Goal: Transaction & Acquisition: Purchase product/service

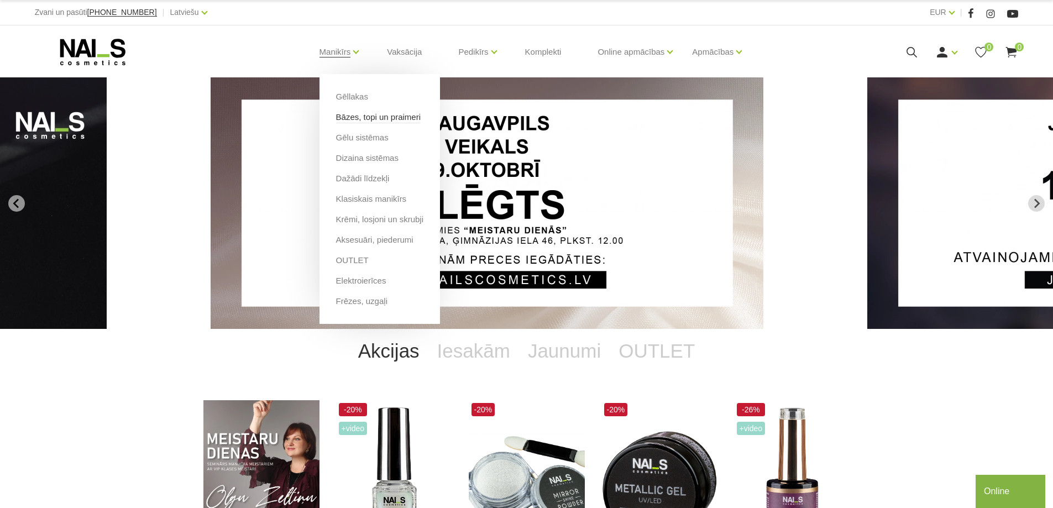
click at [344, 114] on link "Bāzes, topi un praimeri" at bounding box center [378, 117] width 85 height 12
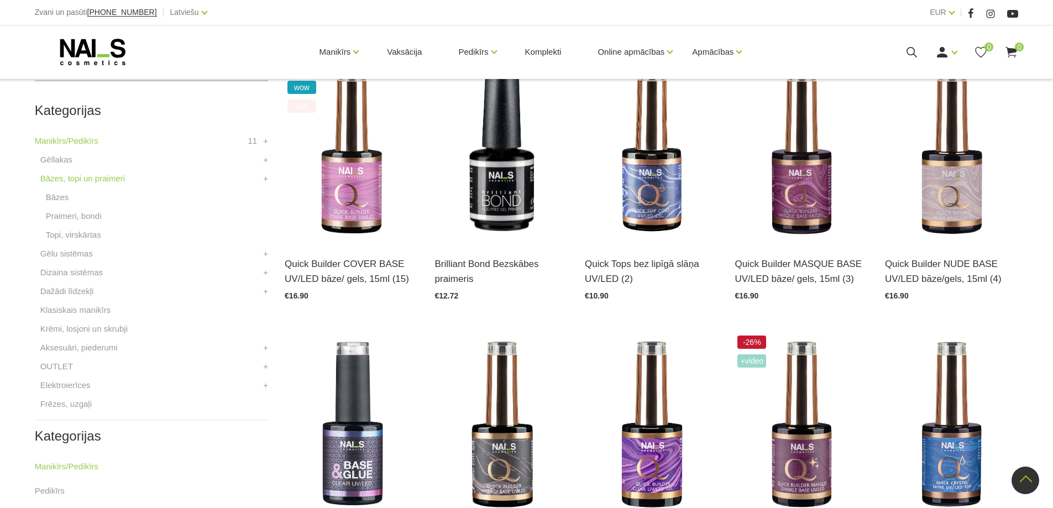
scroll to position [221, 0]
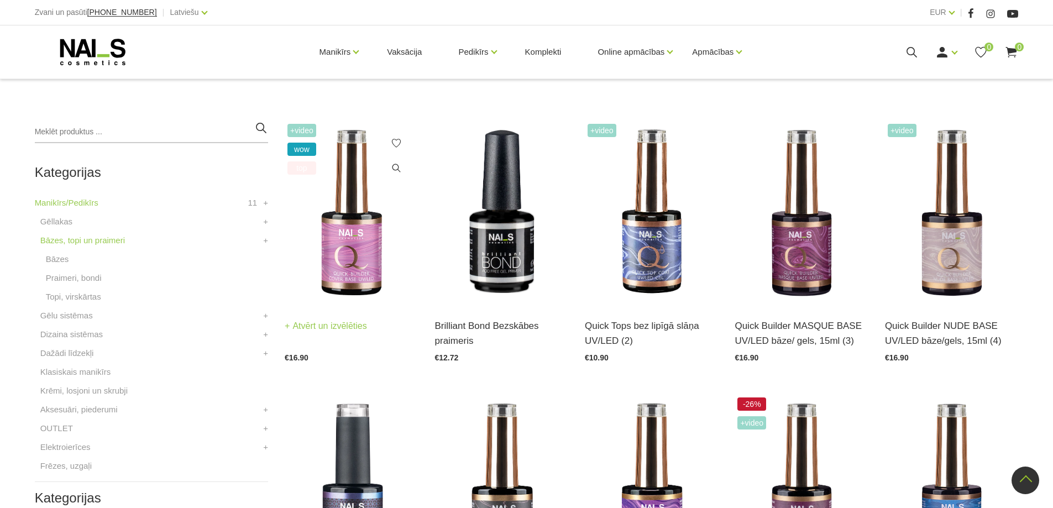
click at [355, 215] on img at bounding box center [351, 212] width 133 height 183
click at [372, 254] on img at bounding box center [351, 212] width 133 height 183
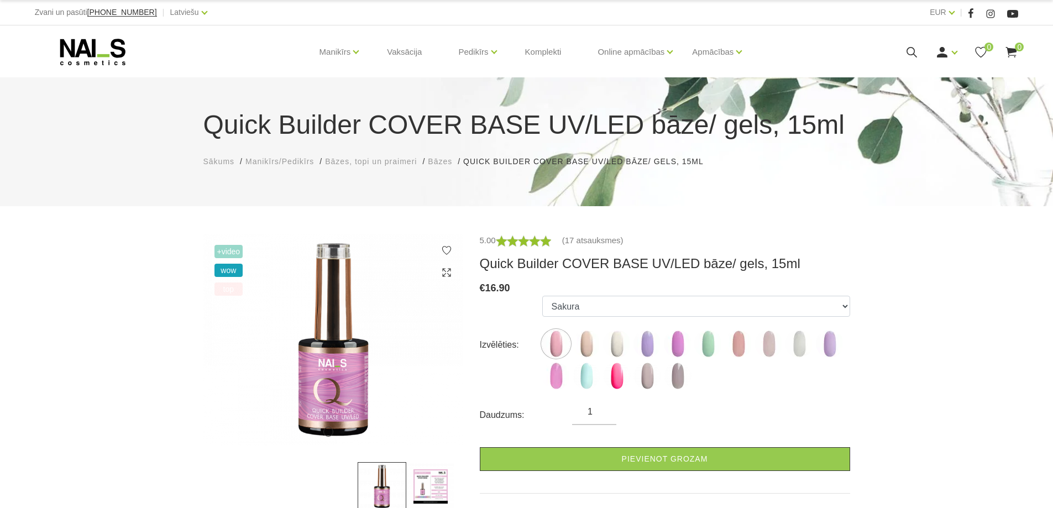
scroll to position [332, 0]
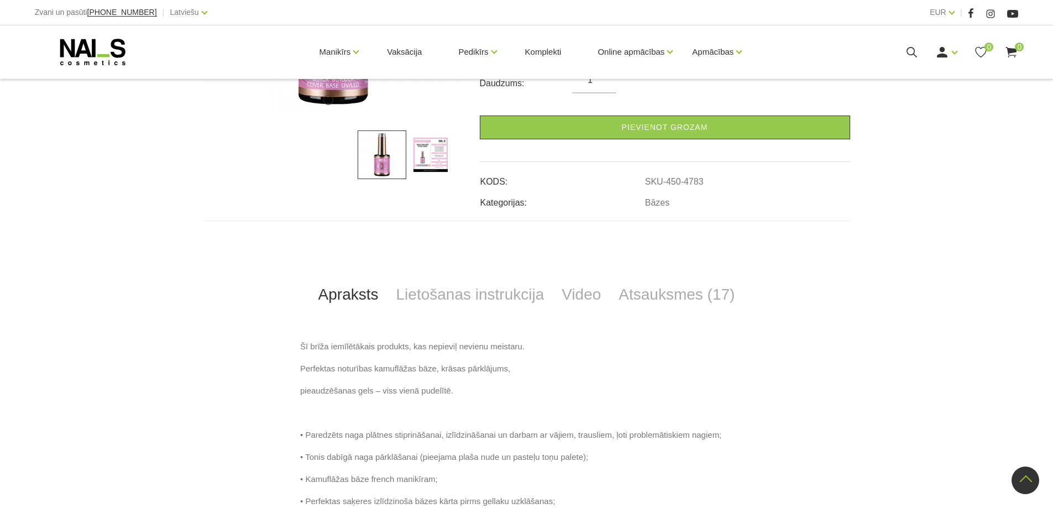
click at [429, 158] on img at bounding box center [430, 154] width 49 height 49
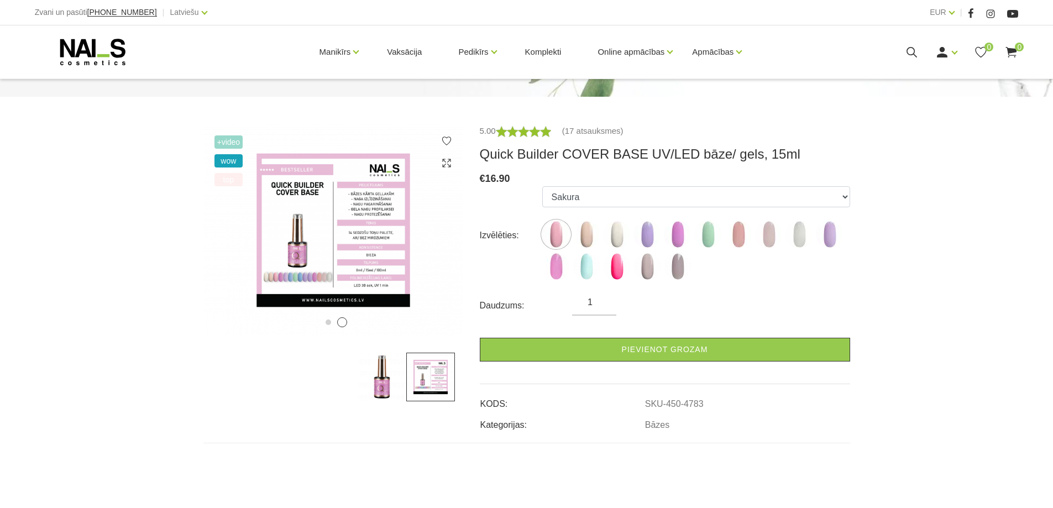
scroll to position [111, 0]
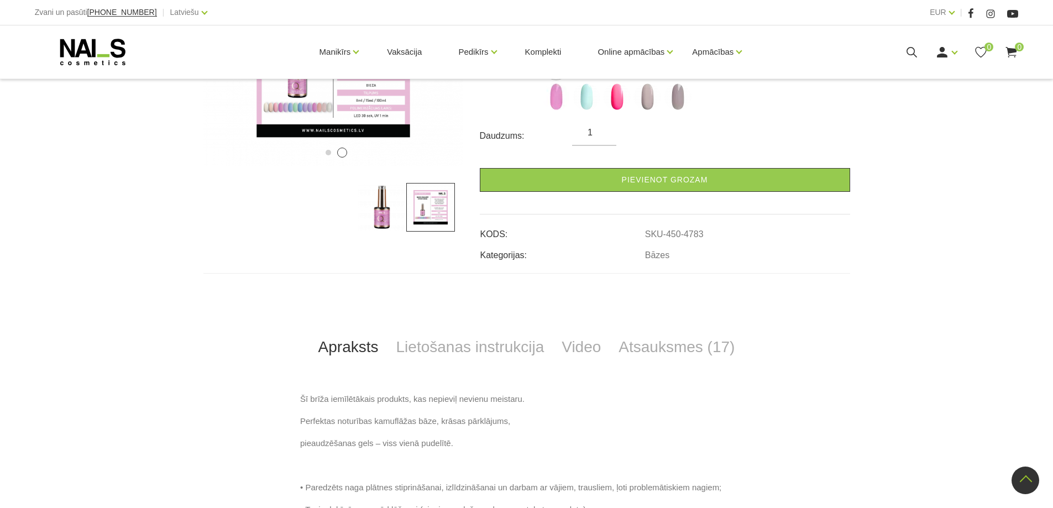
scroll to position [276, 0]
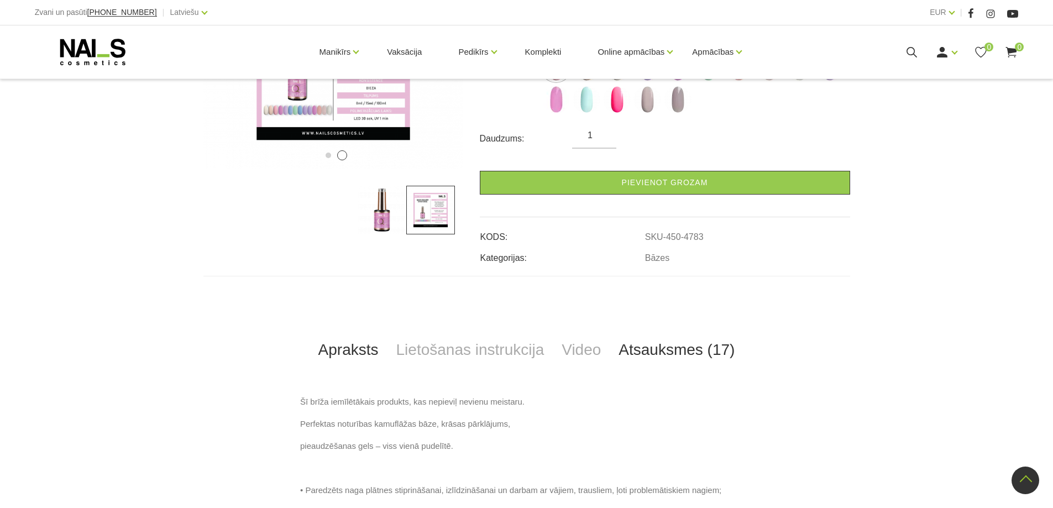
click at [662, 350] on link "Atsauksmes (17)" at bounding box center [676, 350] width 134 height 36
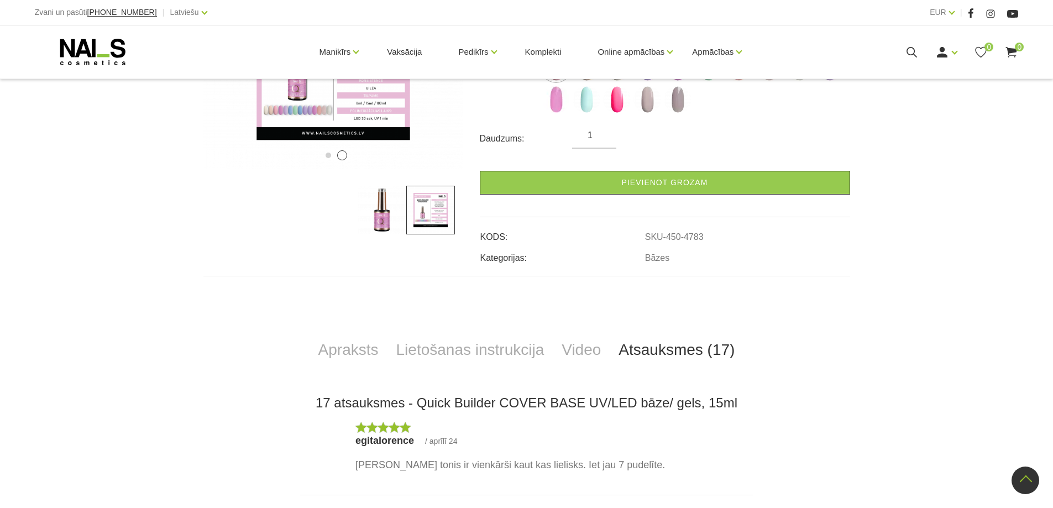
scroll to position [553, 0]
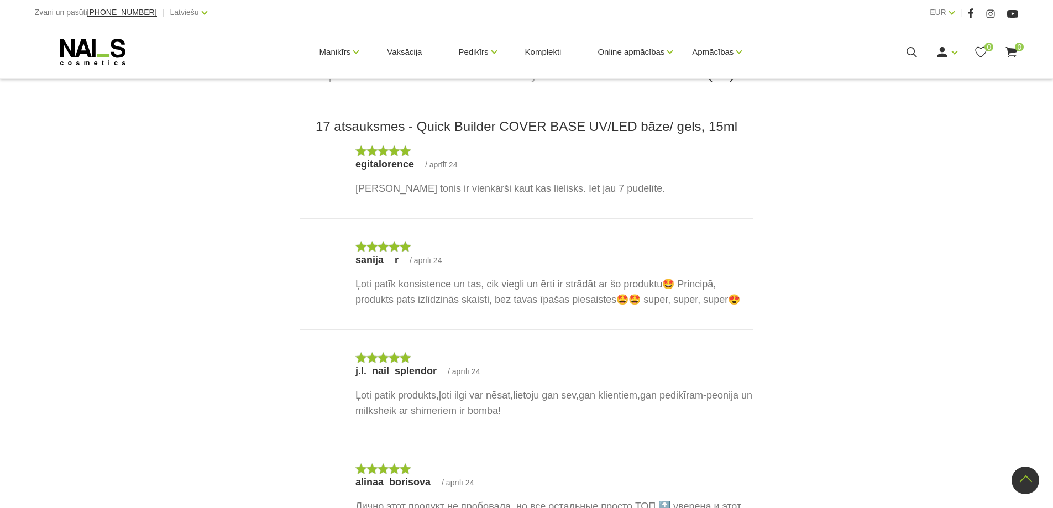
drag, startPoint x: 344, startPoint y: 200, endPoint x: 660, endPoint y: 204, distance: 316.1
click at [660, 204] on div "egitalorence / aprīlī 24 Sakuras tonis ir vienkārši kaut kas lielisks. Iet jau …" at bounding box center [526, 181] width 452 height 73
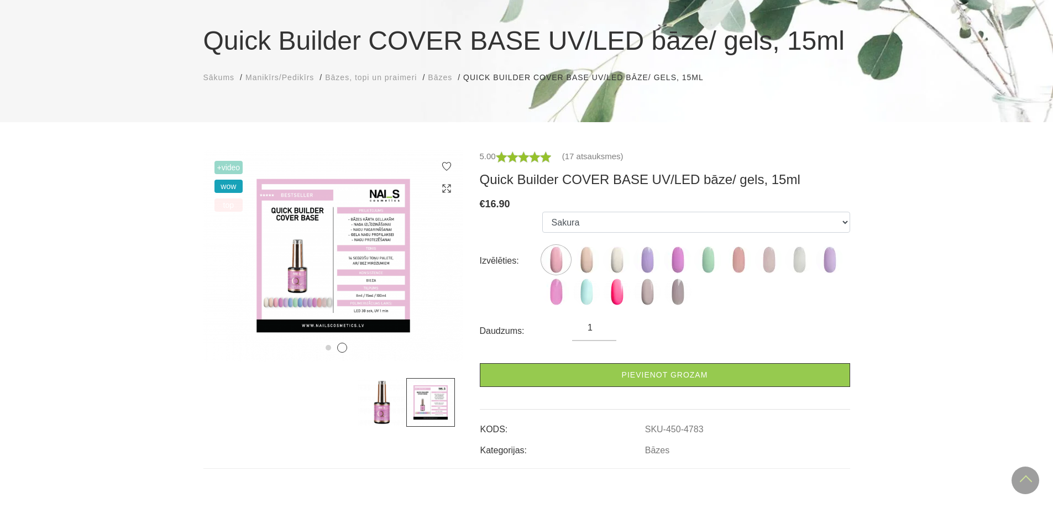
scroll to position [0, 0]
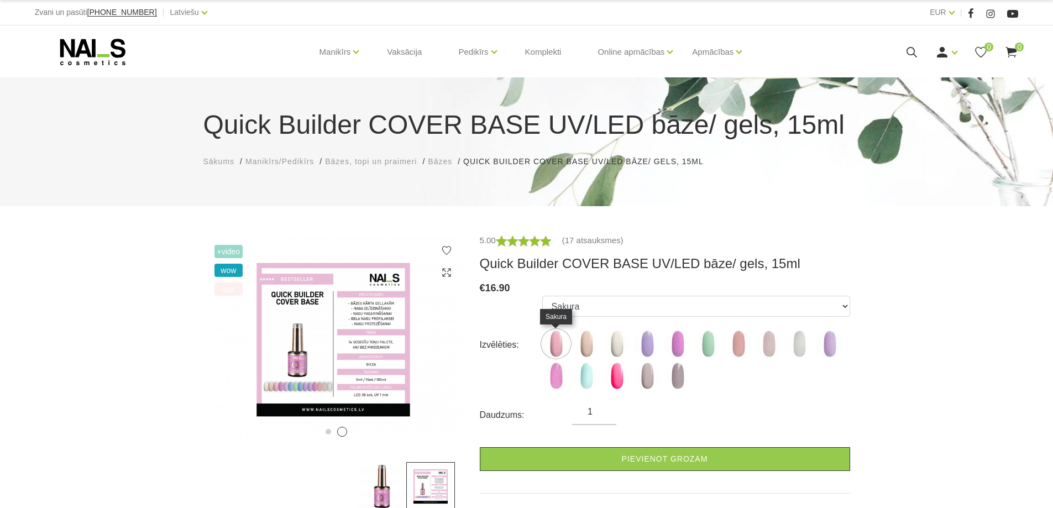
click at [554, 338] on img at bounding box center [556, 344] width 28 height 28
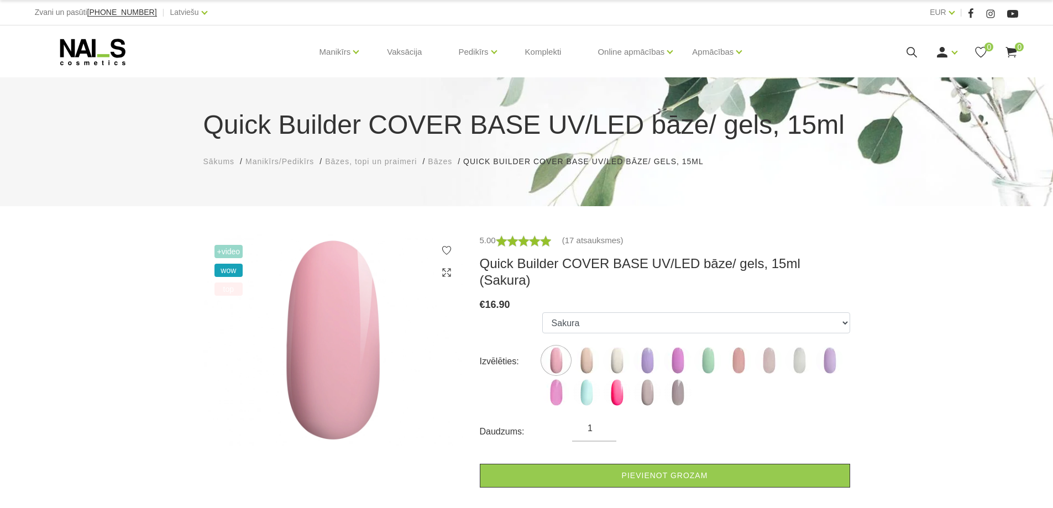
click at [334, 335] on img at bounding box center [333, 340] width 260 height 212
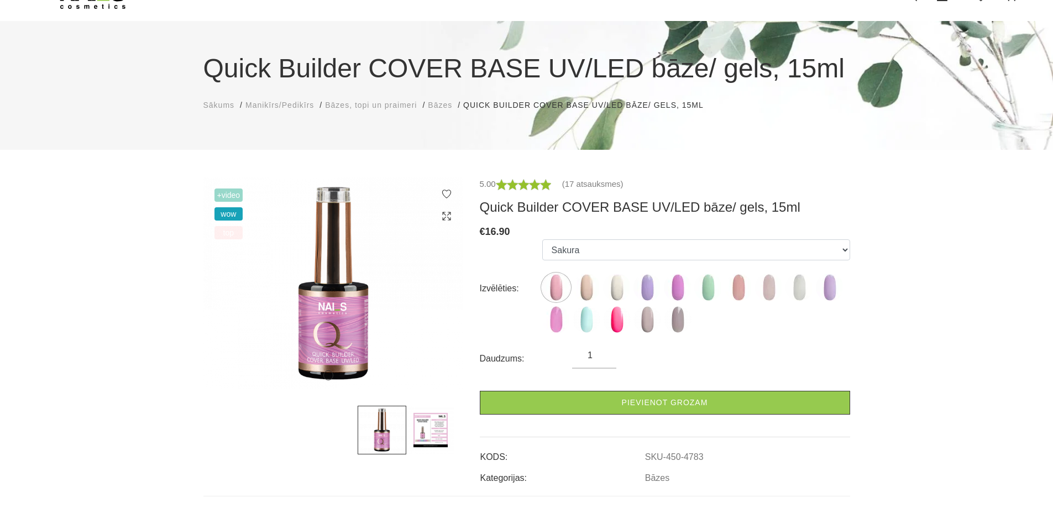
scroll to position [55, 0]
